Goal: Participate in discussion: Engage in conversation with other users on a specific topic

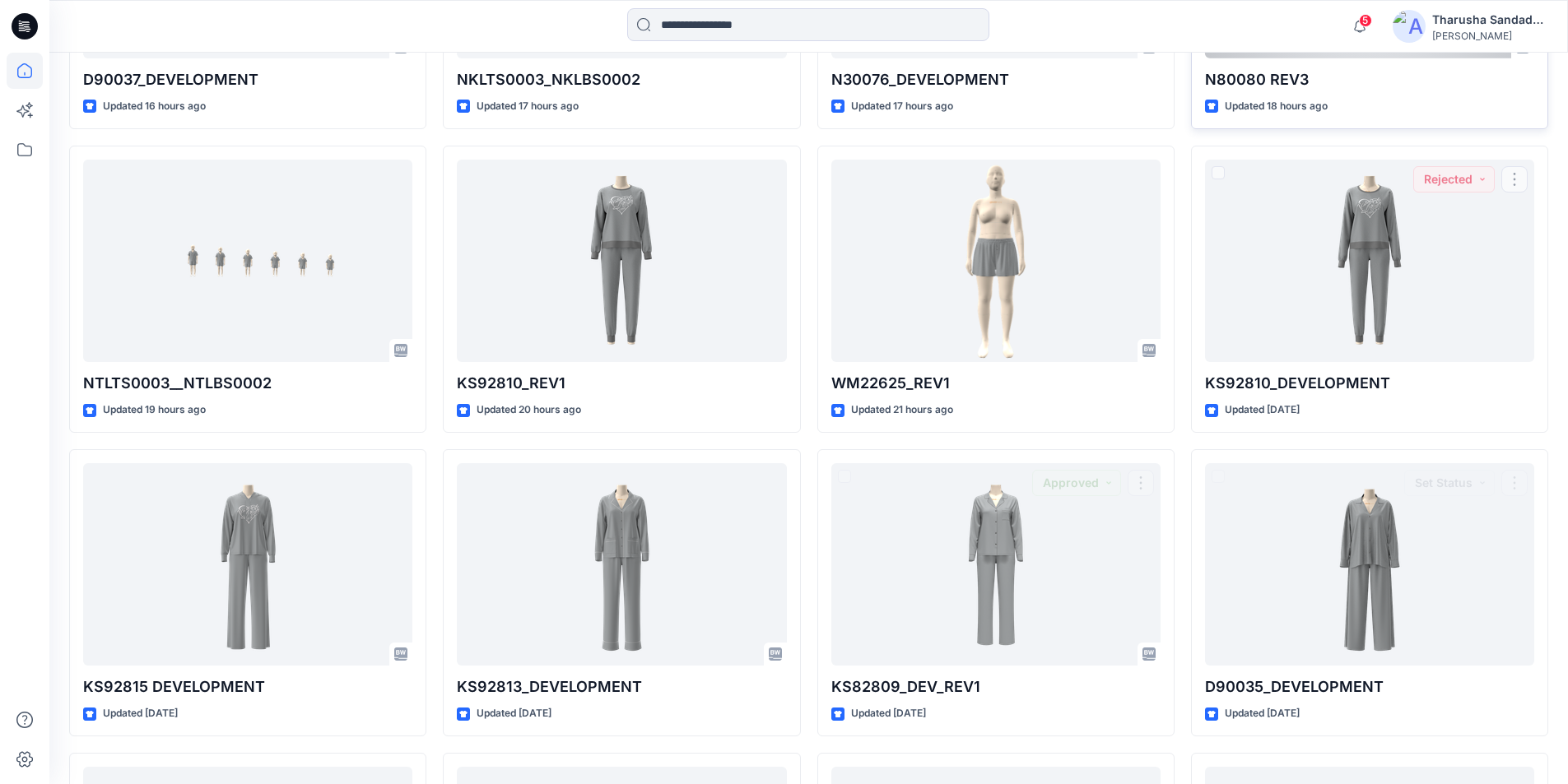
scroll to position [689, 0]
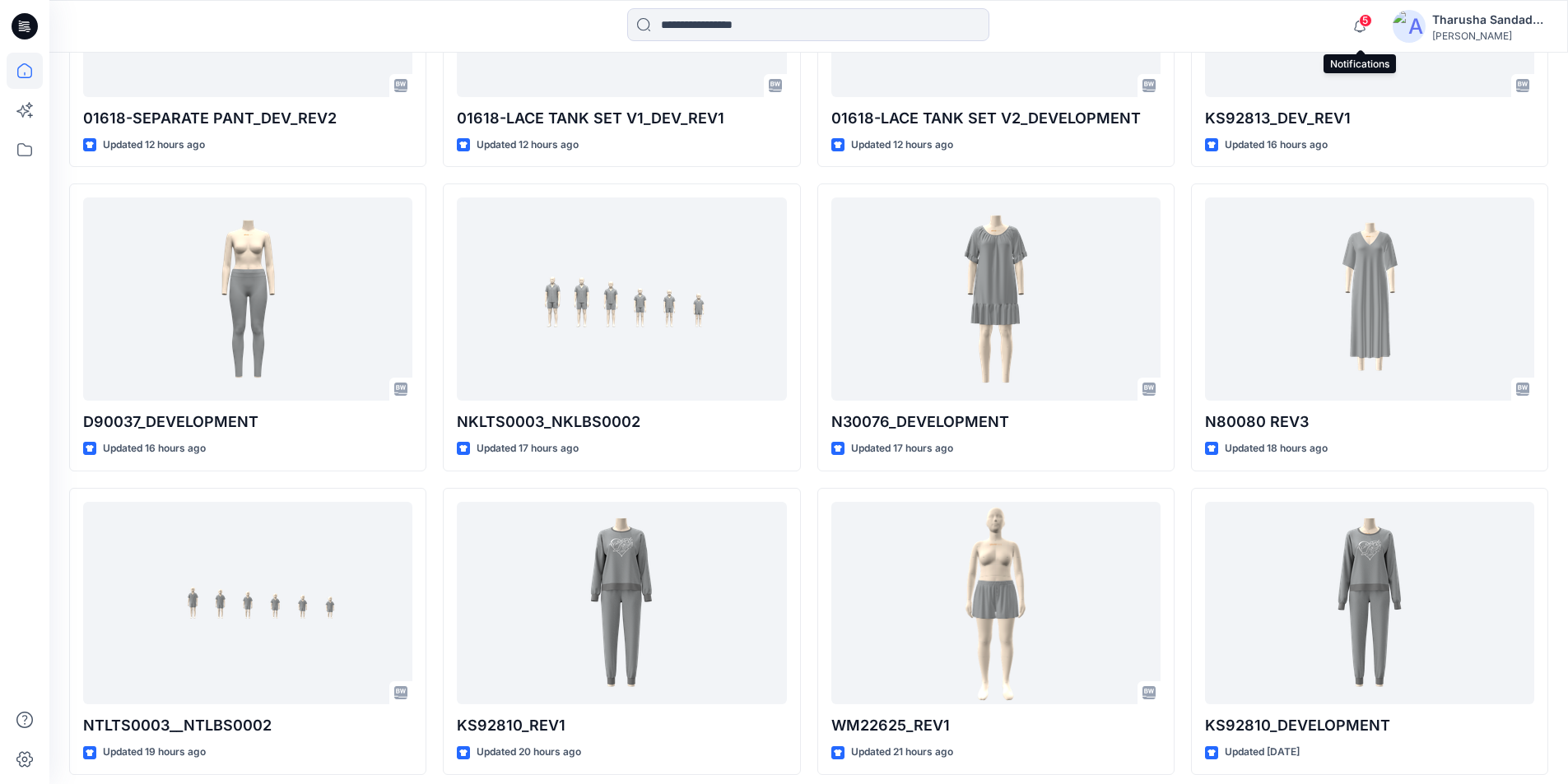
click at [1366, 20] on span "5" at bounding box center [1366, 21] width 13 height 13
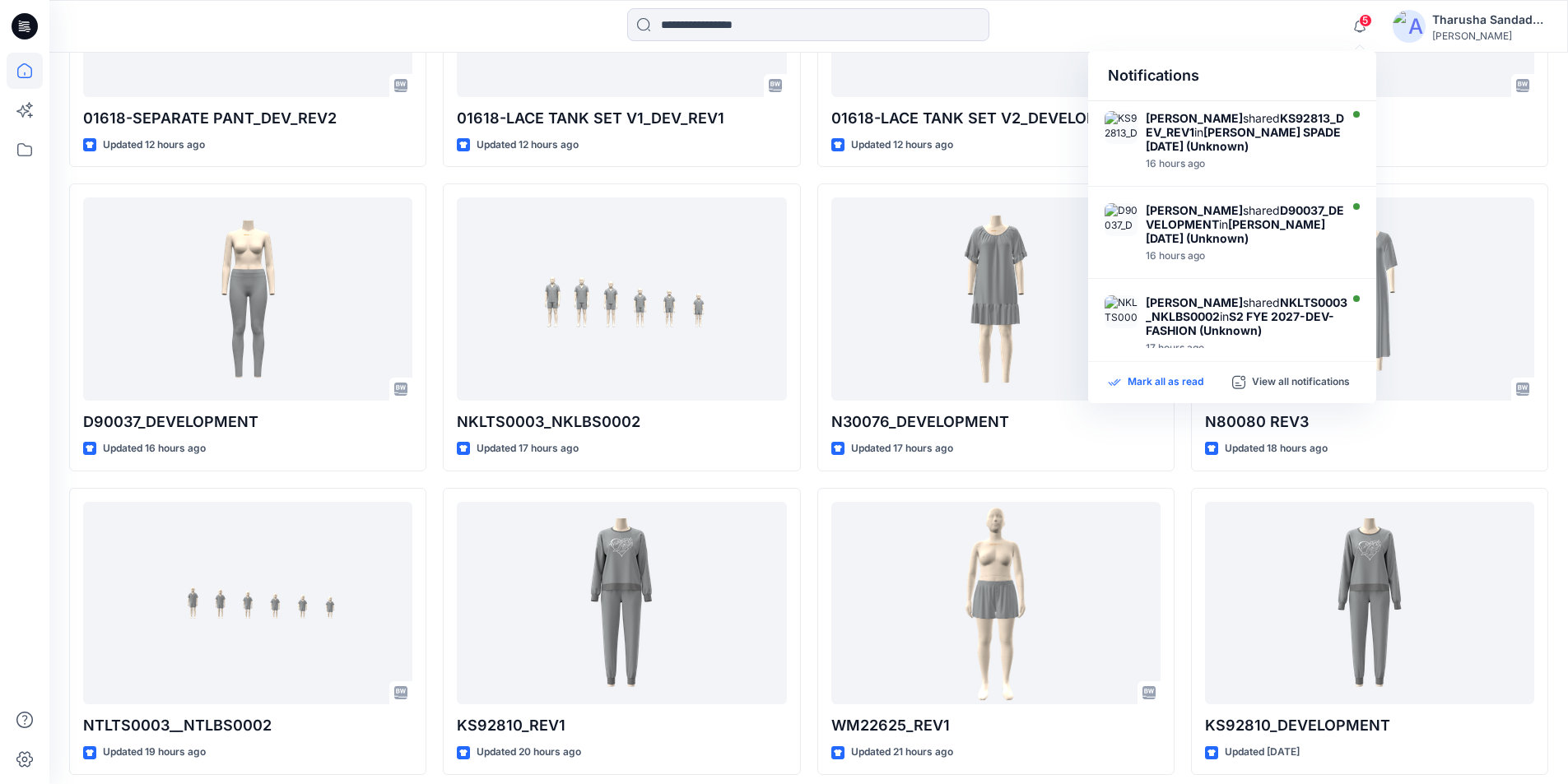
click at [1175, 384] on p "Mark all as read" at bounding box center [1165, 382] width 76 height 14
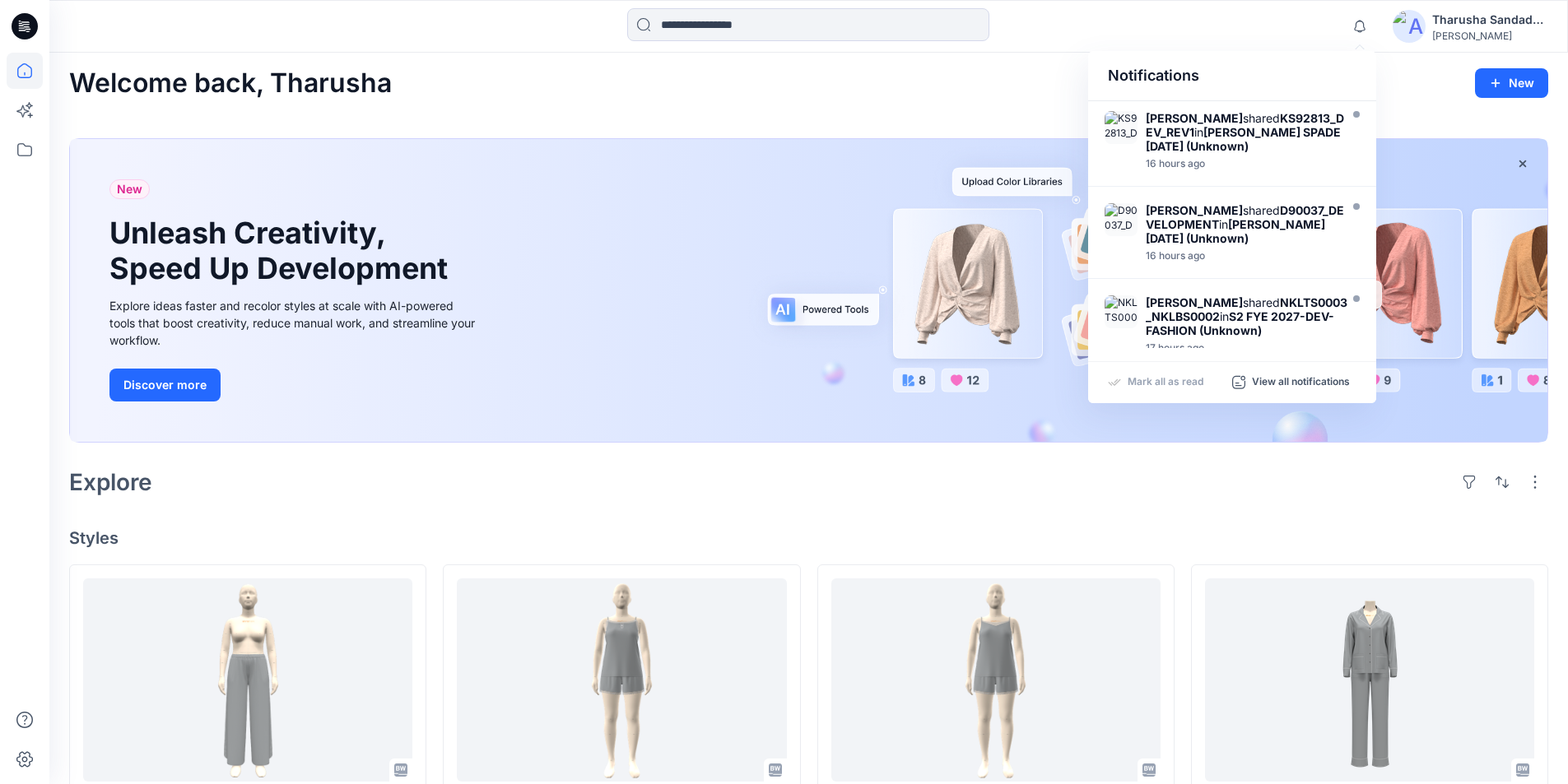
scroll to position [0, 0]
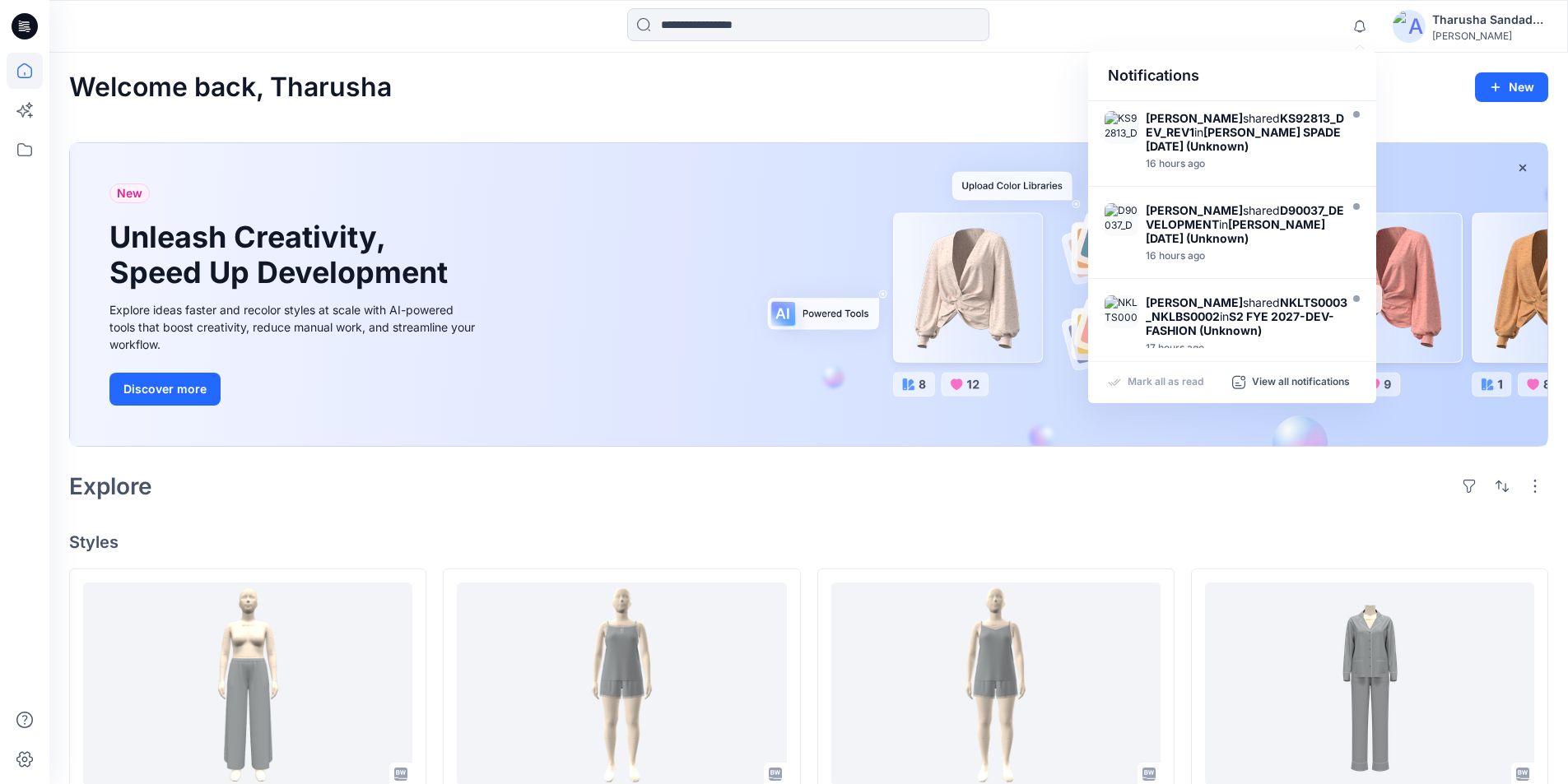
click at [577, 95] on div "Welcome back, Tharusha New" at bounding box center [808, 87] width 1479 height 31
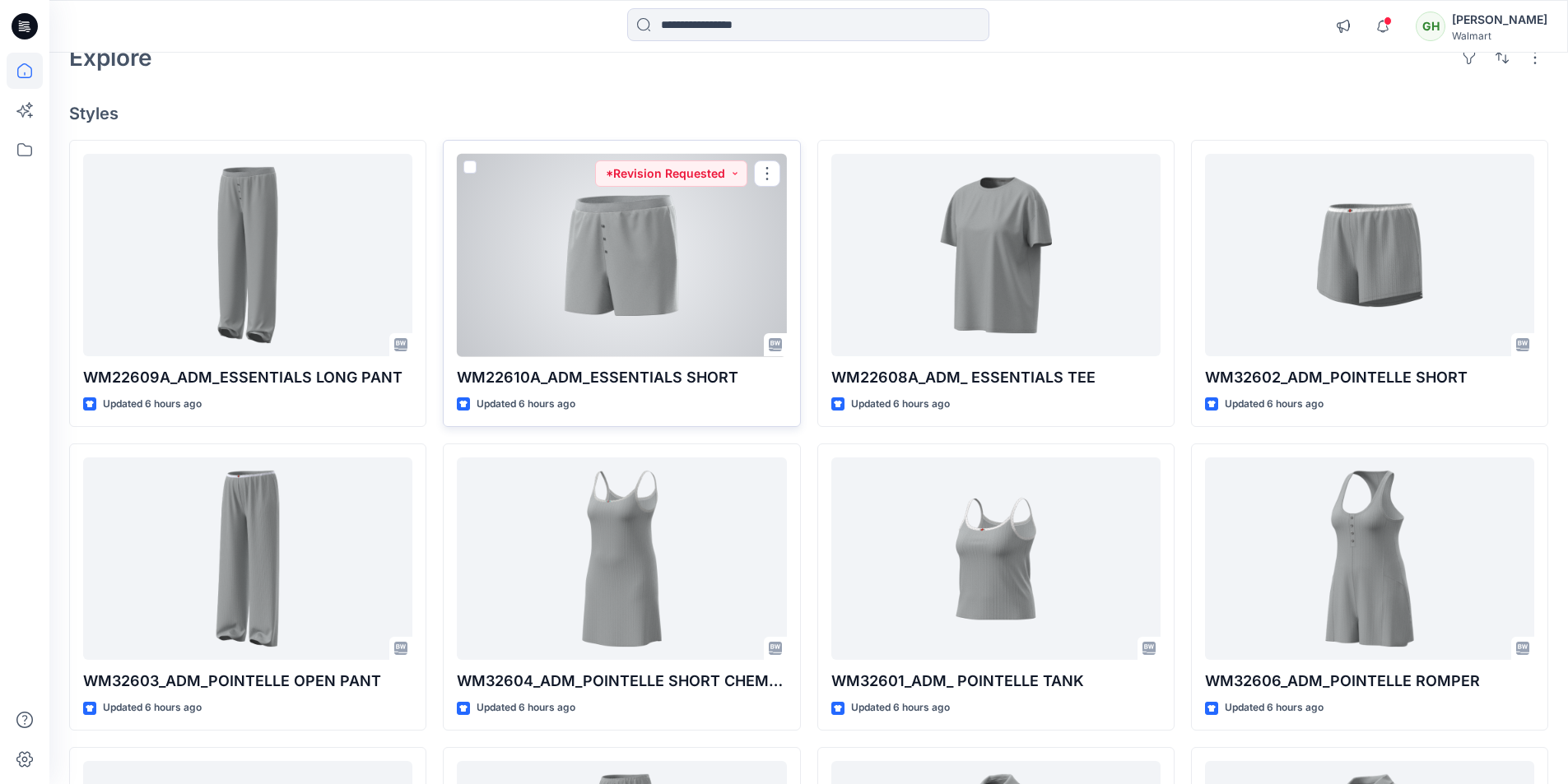
scroll to position [9, 0]
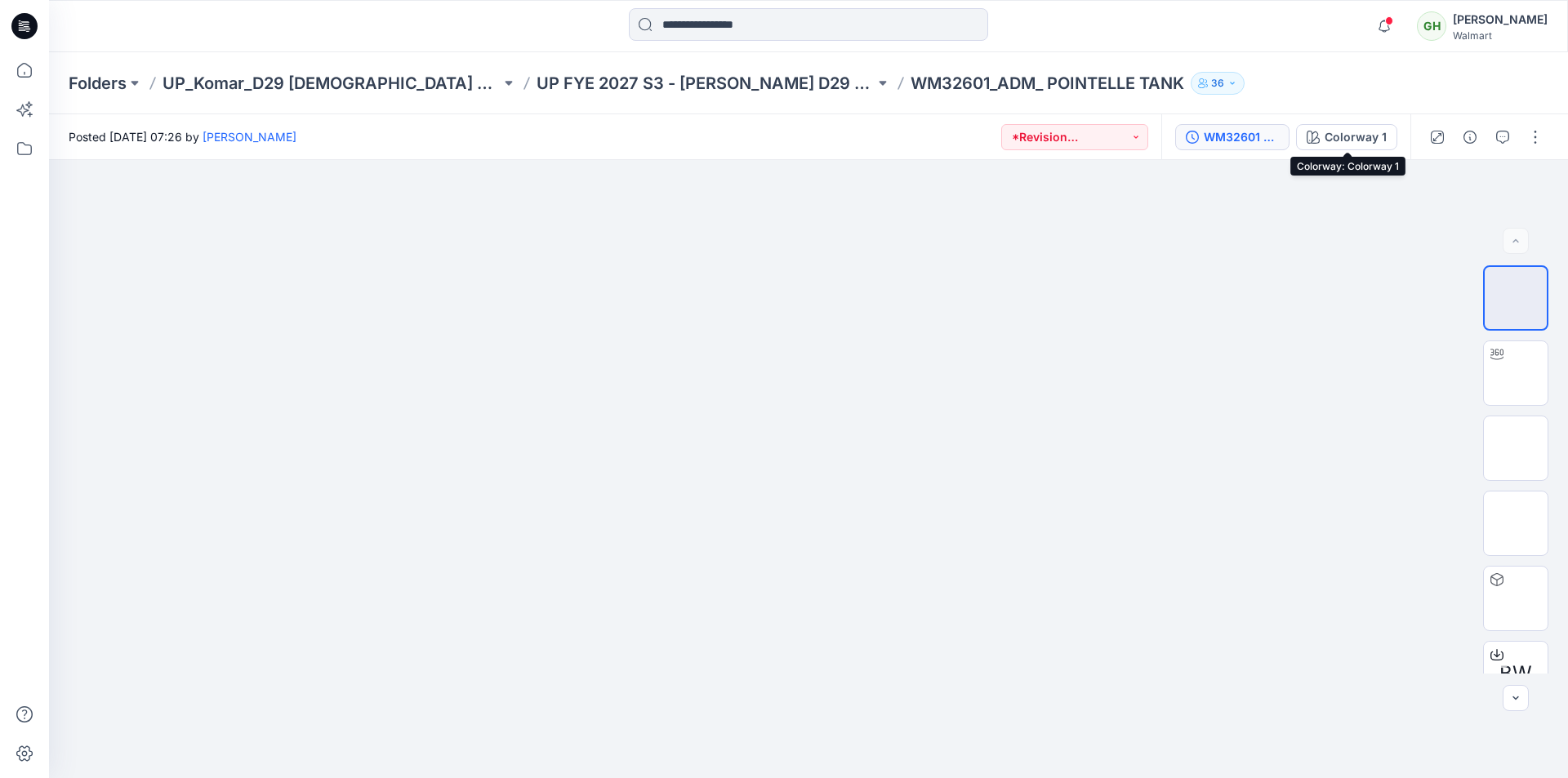
click at [1247, 141] on div "WM32601 POINTELLE TANK_REV1" at bounding box center [1241, 137] width 75 height 18
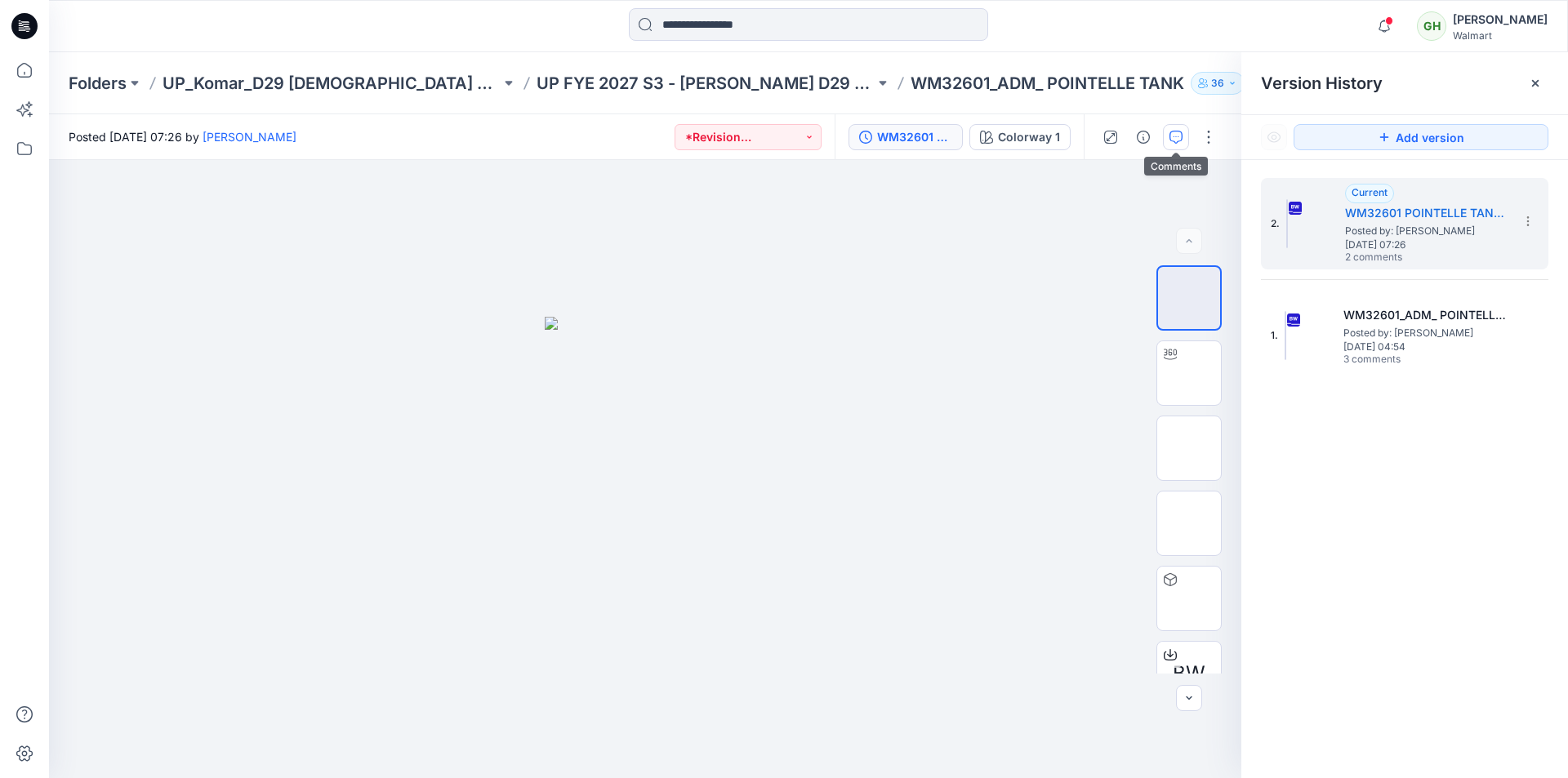
click at [1181, 138] on icon "button" at bounding box center [1176, 137] width 13 height 13
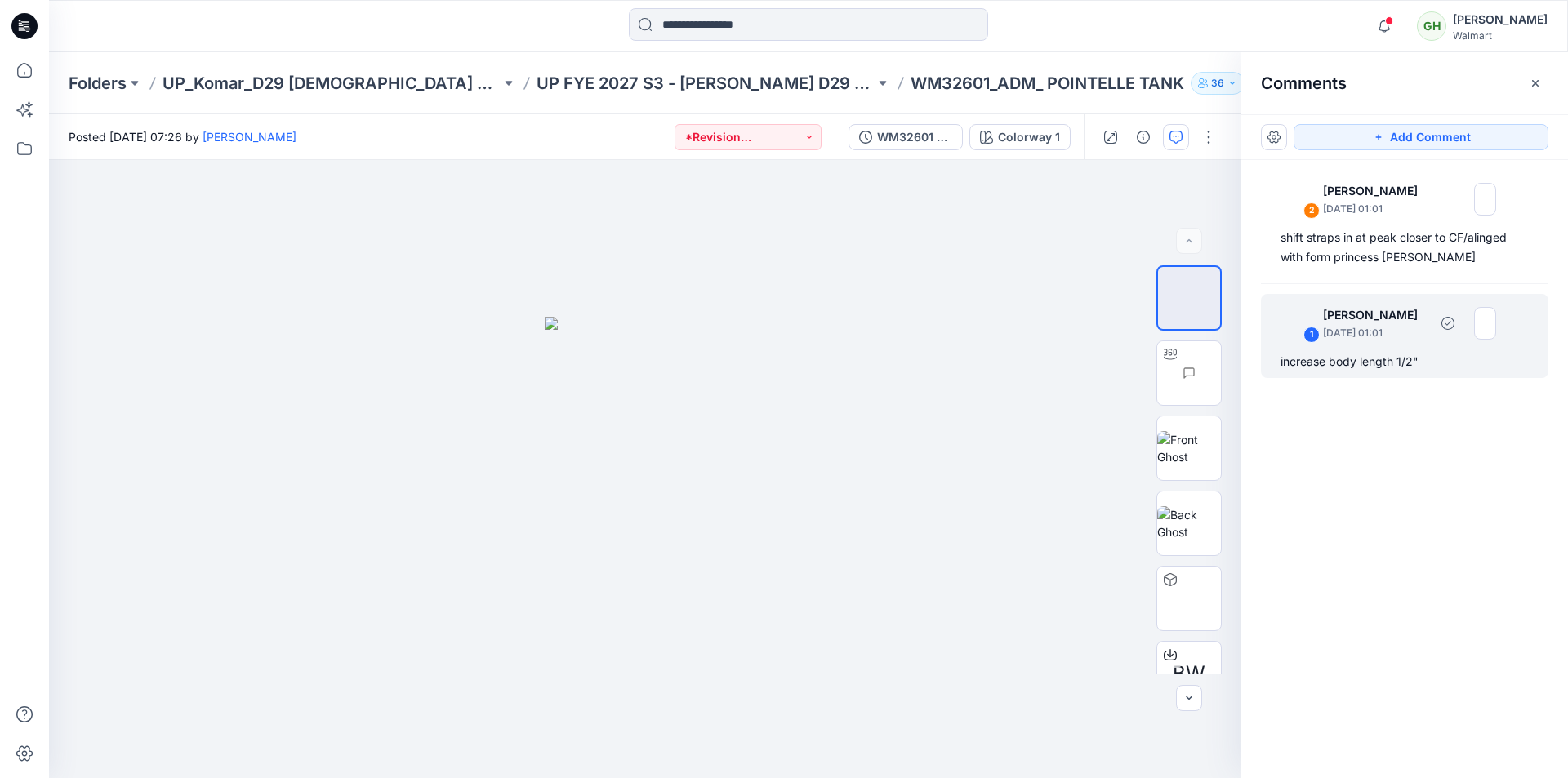
click at [1354, 369] on div "increase body length 1/2"" at bounding box center [1405, 362] width 249 height 20
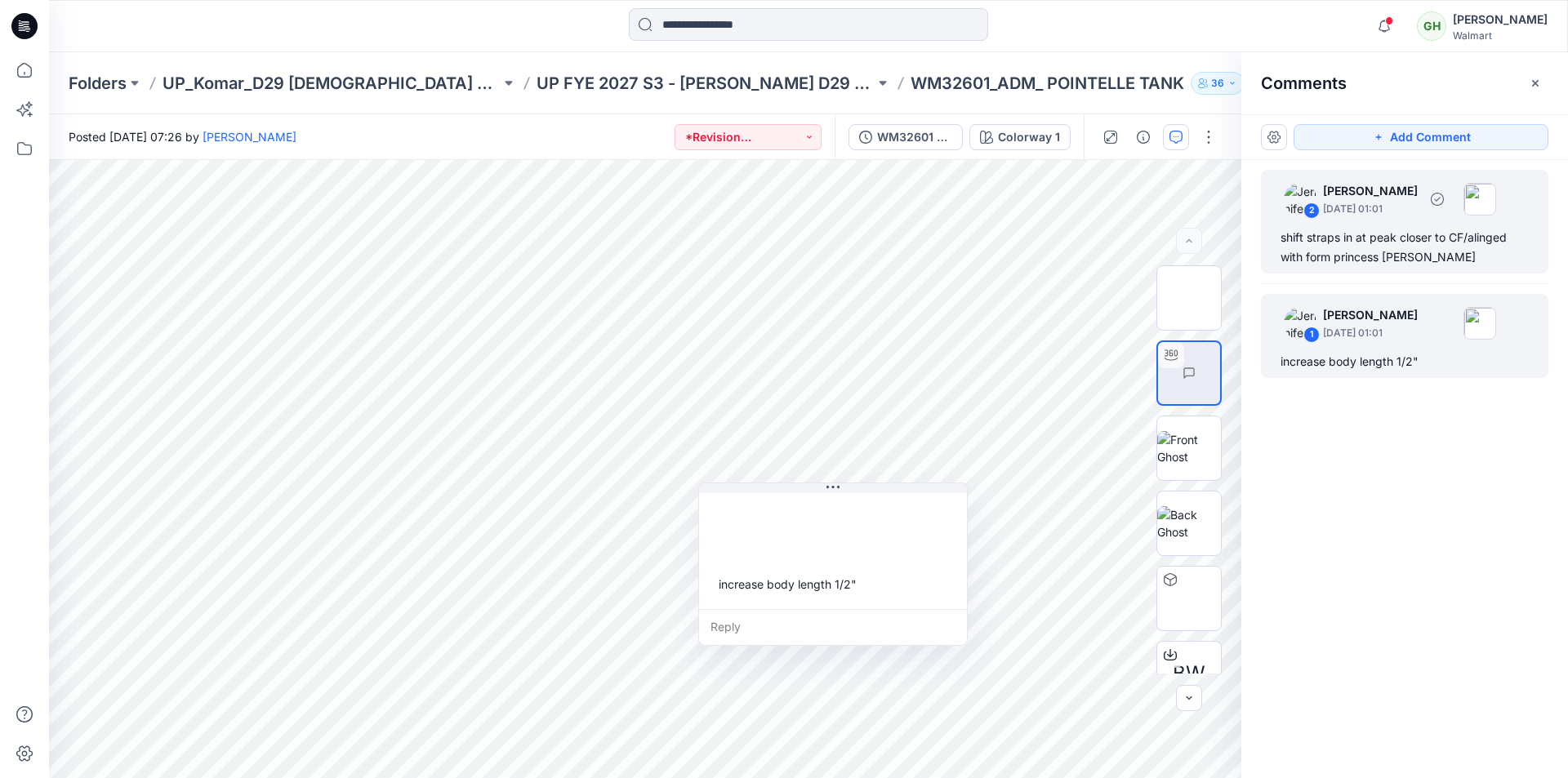
click at [1349, 247] on div "shift straps in at peak closer to CF/alinged with form princess seam" at bounding box center [1405, 247] width 249 height 39
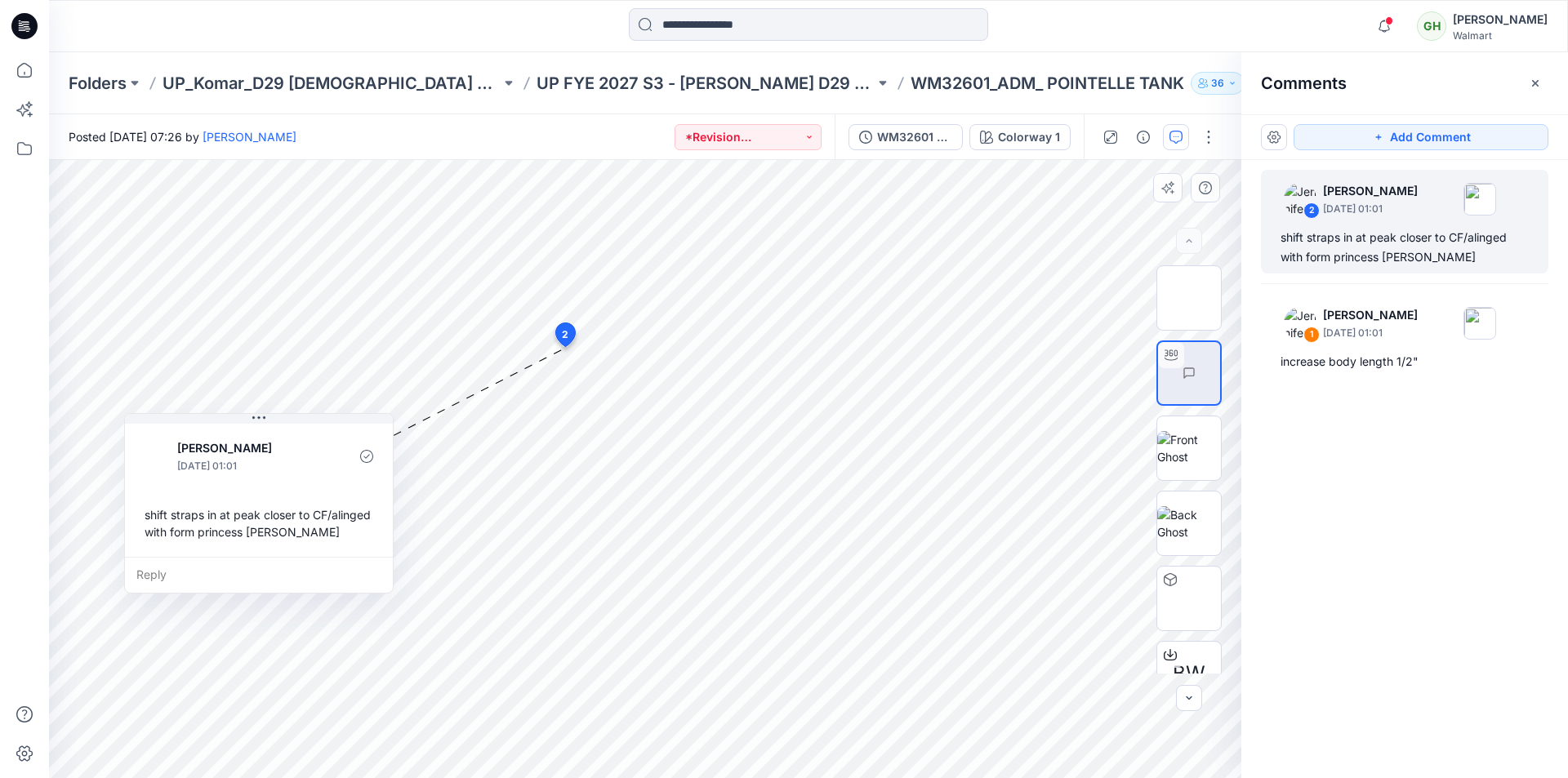
drag, startPoint x: 570, startPoint y: 490, endPoint x: 319, endPoint y: 444, distance: 255.2
click at [319, 444] on div at bounding box center [329, 455] width 37 height 45
drag, startPoint x: 1282, startPoint y: 238, endPoint x: 1423, endPoint y: 272, distance: 145.0
click at [1423, 272] on div "2 Jennifer Yerkes September 18, 2025 01:01 shift straps in at peak closer to CF…" at bounding box center [1405, 221] width 288 height 104
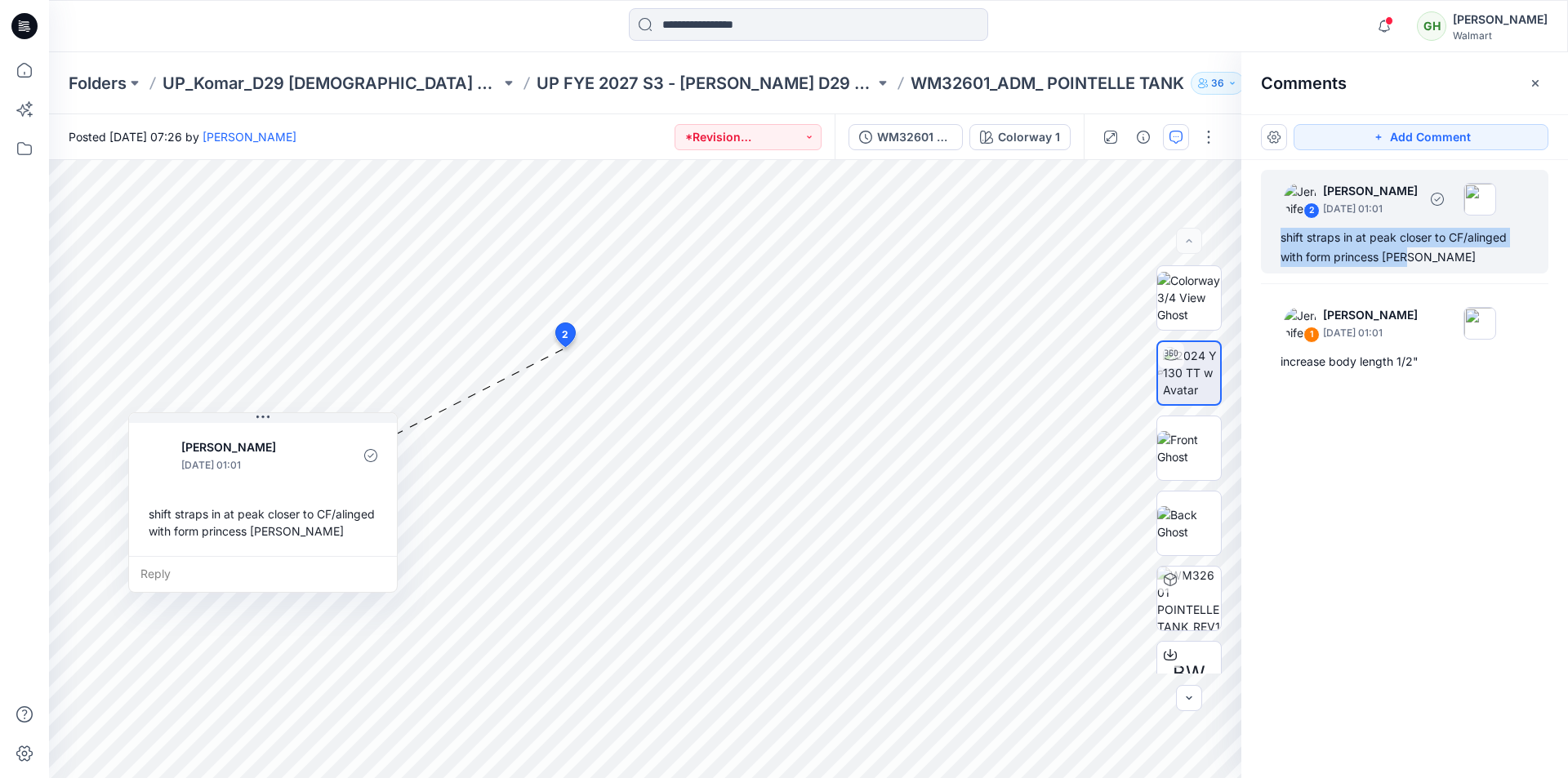
copy div "shift straps in at peak closer to CF/alinged with form princess seam"
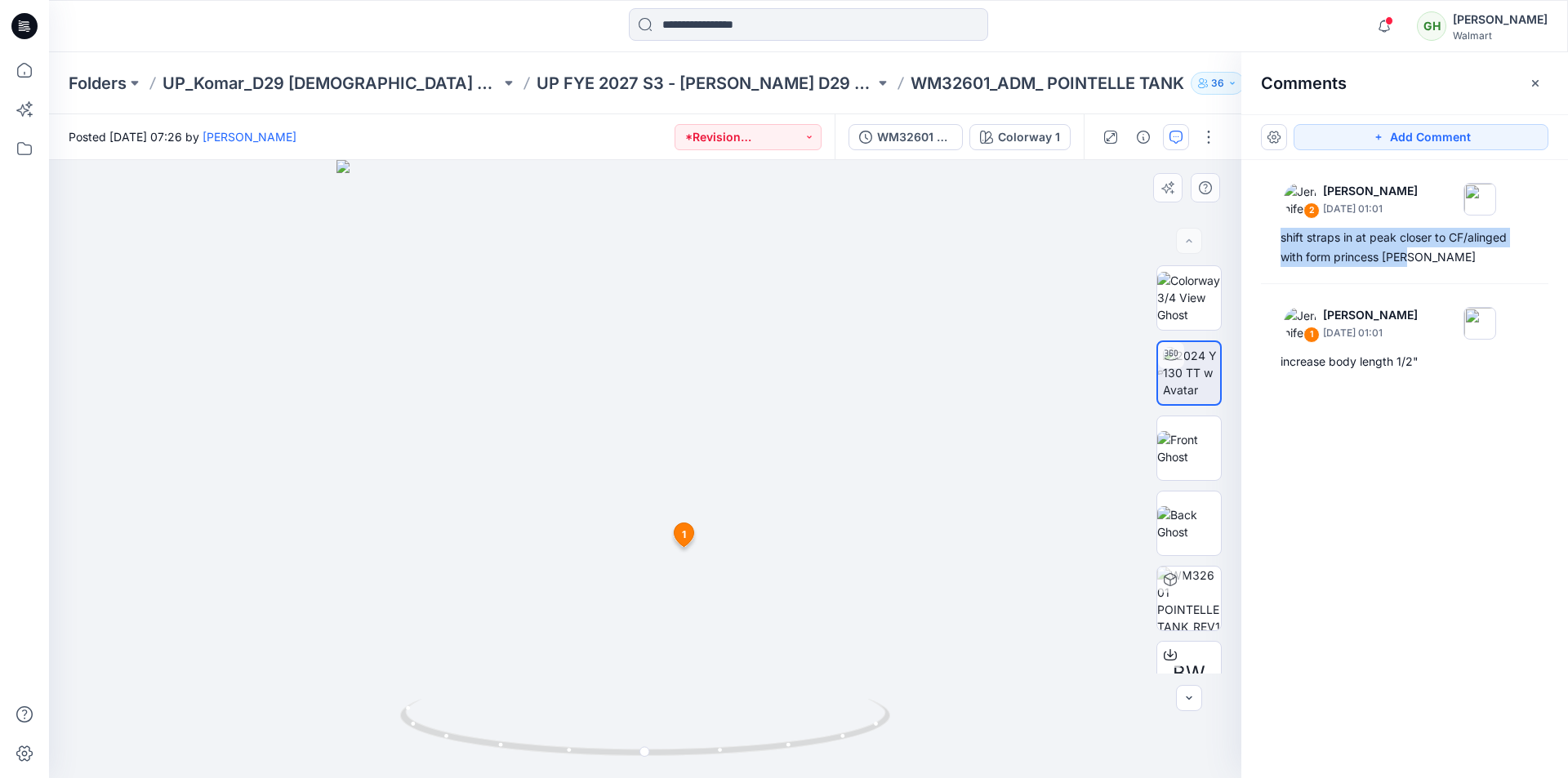
click at [1048, 614] on div at bounding box center [645, 469] width 1193 height 618
drag, startPoint x: 541, startPoint y: 285, endPoint x: 520, endPoint y: 582, distance: 297.7
drag, startPoint x: 834, startPoint y: 738, endPoint x: 766, endPoint y: 711, distance: 73.2
click at [808, 717] on icon at bounding box center [647, 729] width 494 height 61
drag, startPoint x: 792, startPoint y: 745, endPoint x: 619, endPoint y: 724, distance: 174.3
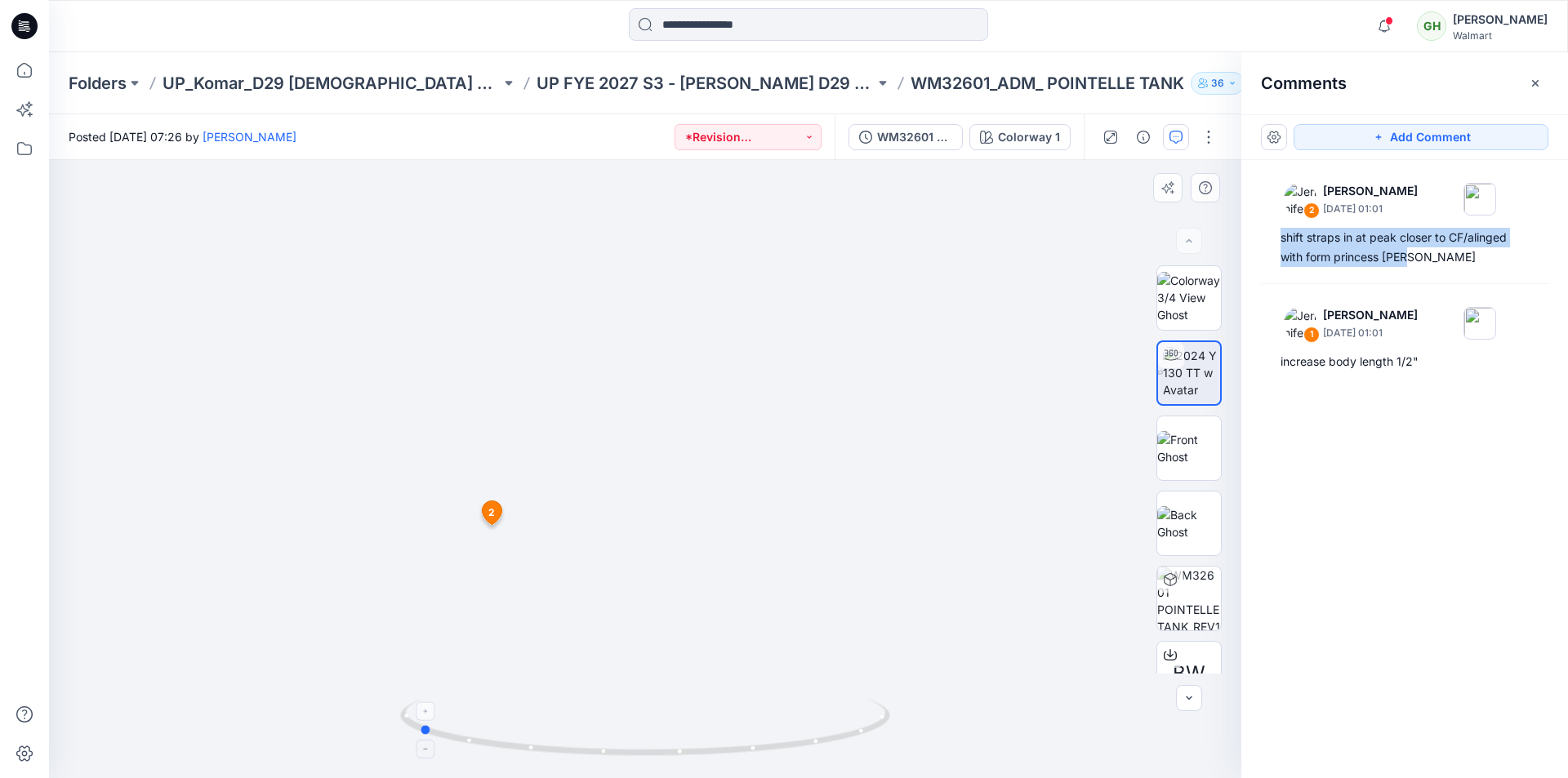
click at [619, 724] on icon at bounding box center [647, 729] width 494 height 61
